Goal: Task Accomplishment & Management: Complete application form

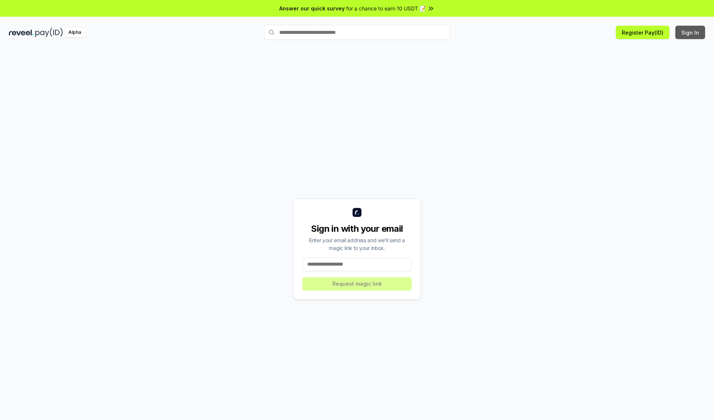
click at [691, 32] on button "Sign In" at bounding box center [691, 32] width 30 height 13
type input "**********"
click at [357, 284] on button "Request magic link" at bounding box center [357, 283] width 109 height 13
